Goal: Go to known website: Go to known website

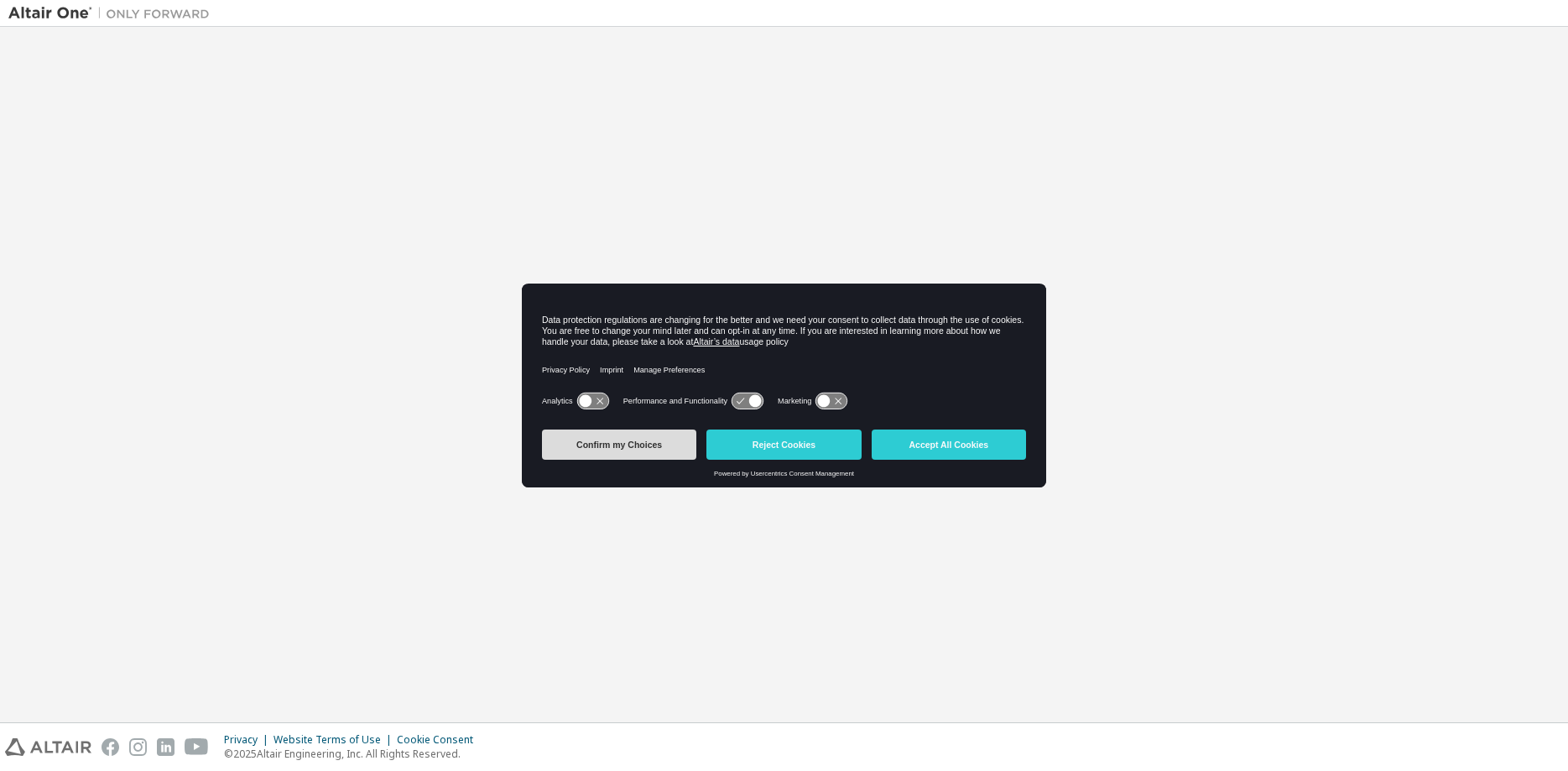
click at [643, 445] on button "Confirm my Choices" at bounding box center [619, 444] width 154 height 31
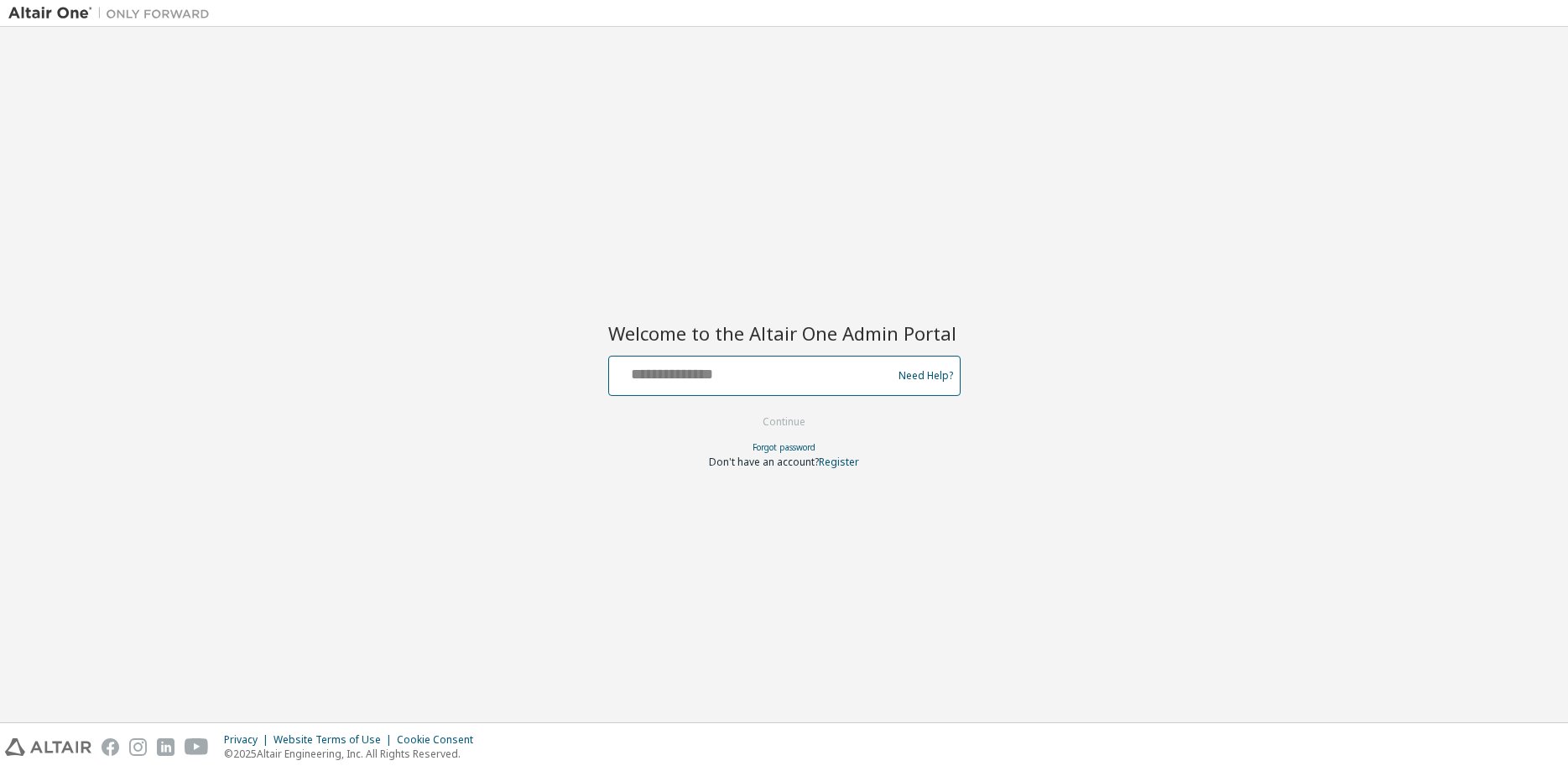
click at [763, 376] on input "text" at bounding box center [753, 372] width 274 height 24
type input "**********"
click at [792, 418] on button "Continue" at bounding box center [784, 422] width 78 height 25
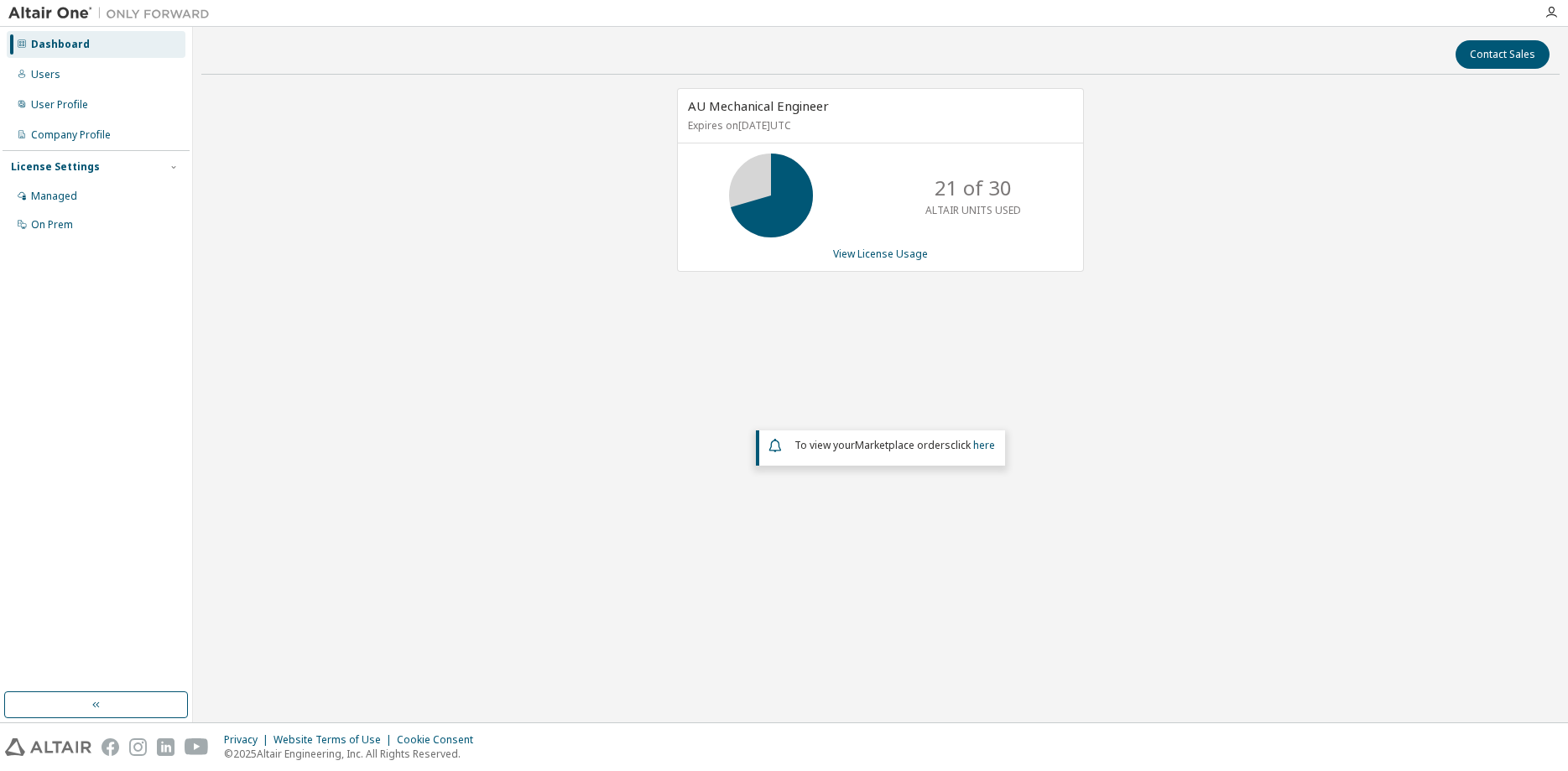
click at [85, 12] on img at bounding box center [113, 13] width 210 height 17
click at [153, 12] on img at bounding box center [113, 13] width 210 height 17
